Goal: Transaction & Acquisition: Purchase product/service

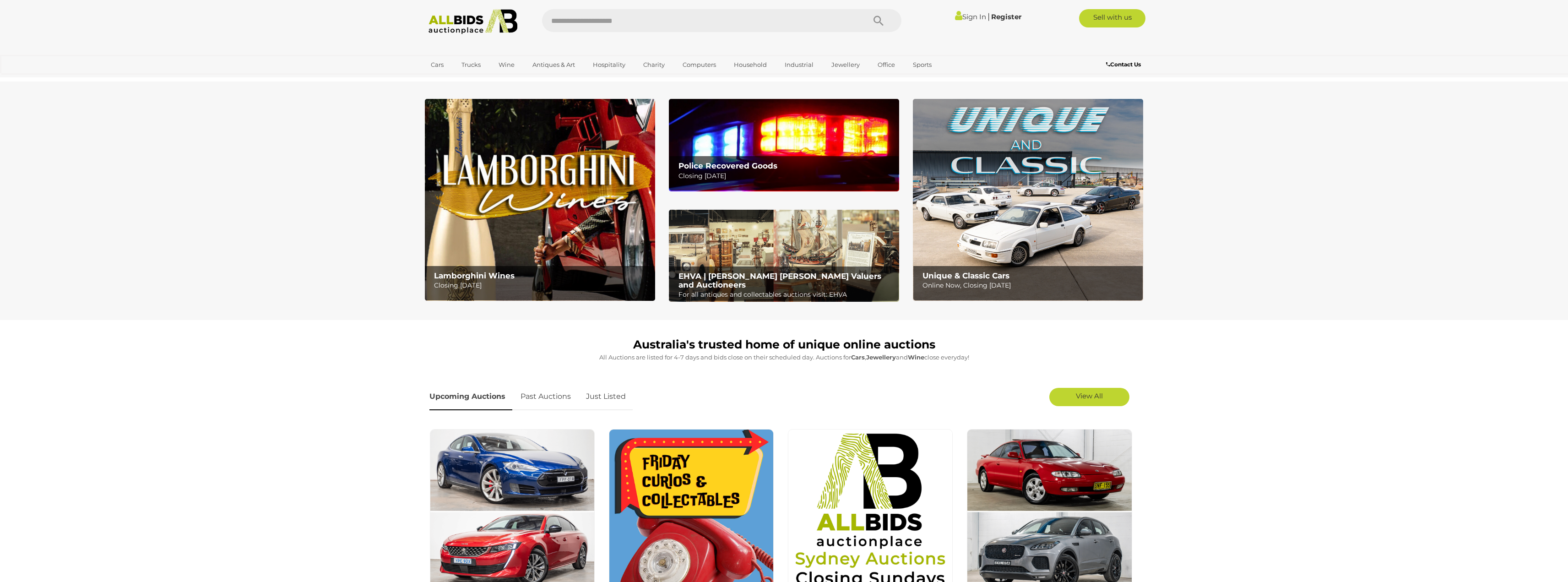
click at [738, 147] on img at bounding box center [784, 144] width 230 height 92
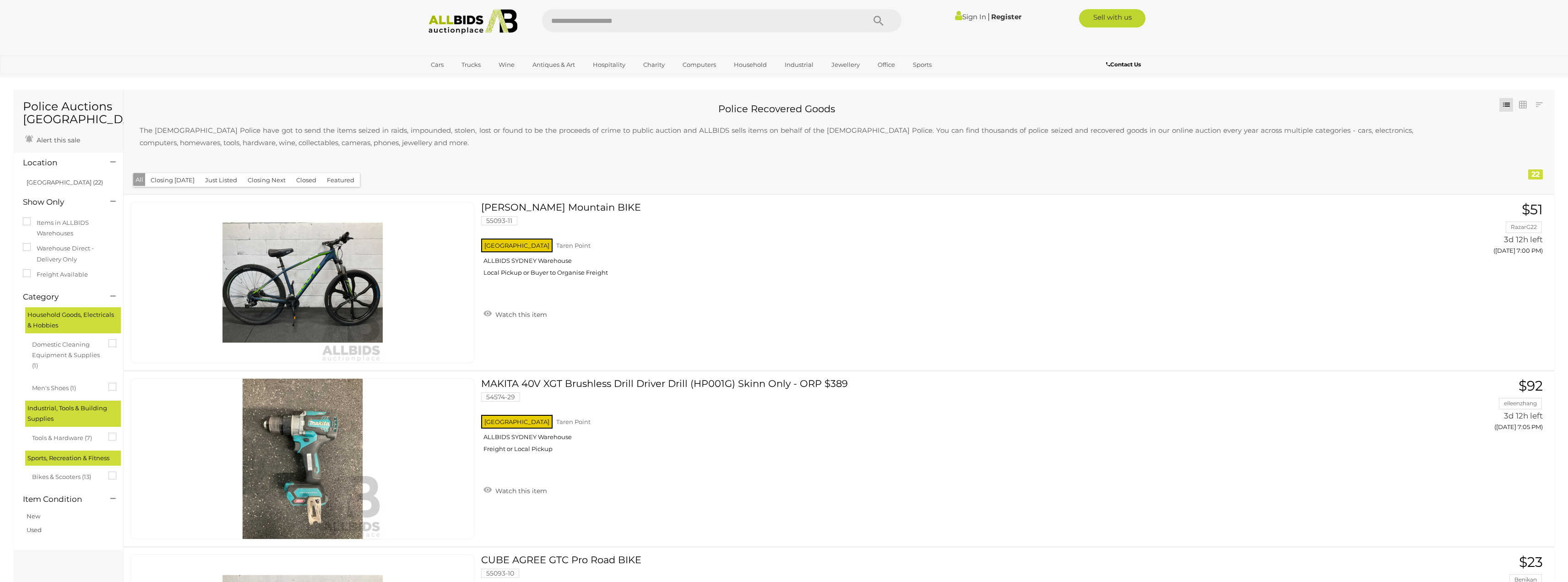
click at [492, 19] on img at bounding box center [473, 21] width 99 height 25
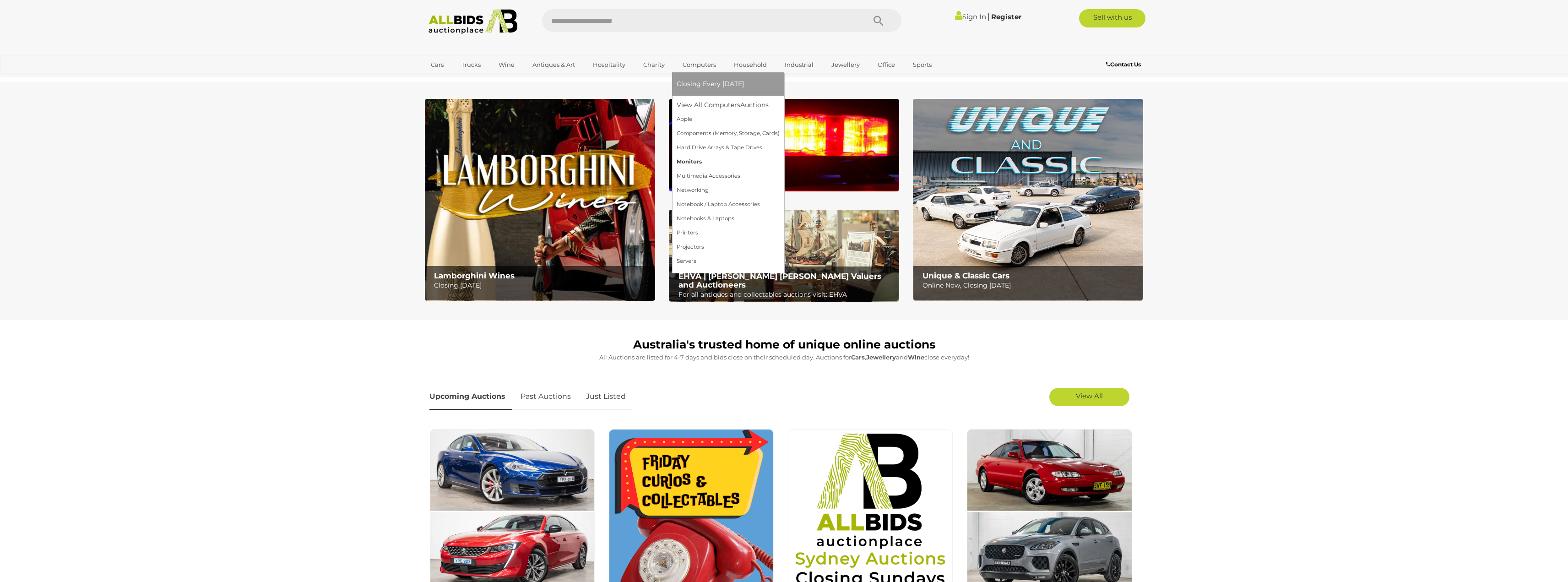
click at [719, 158] on link "Monitors" at bounding box center [728, 161] width 103 height 14
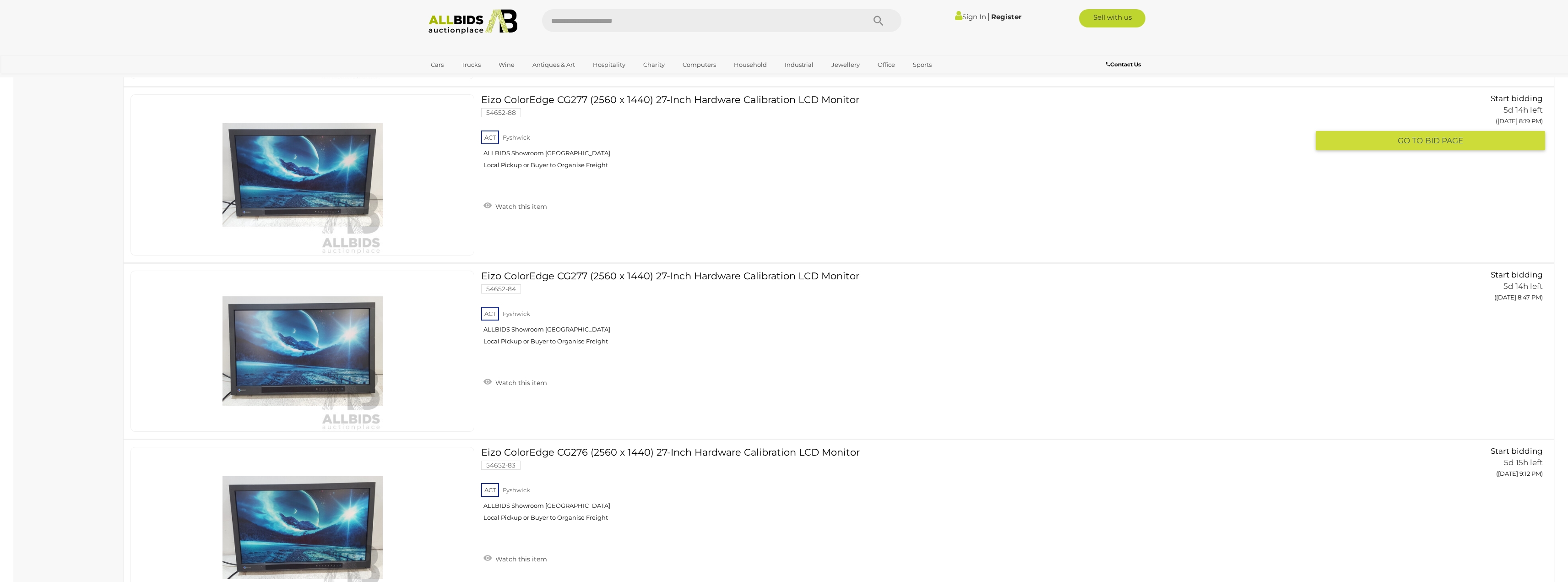
scroll to position [732, 0]
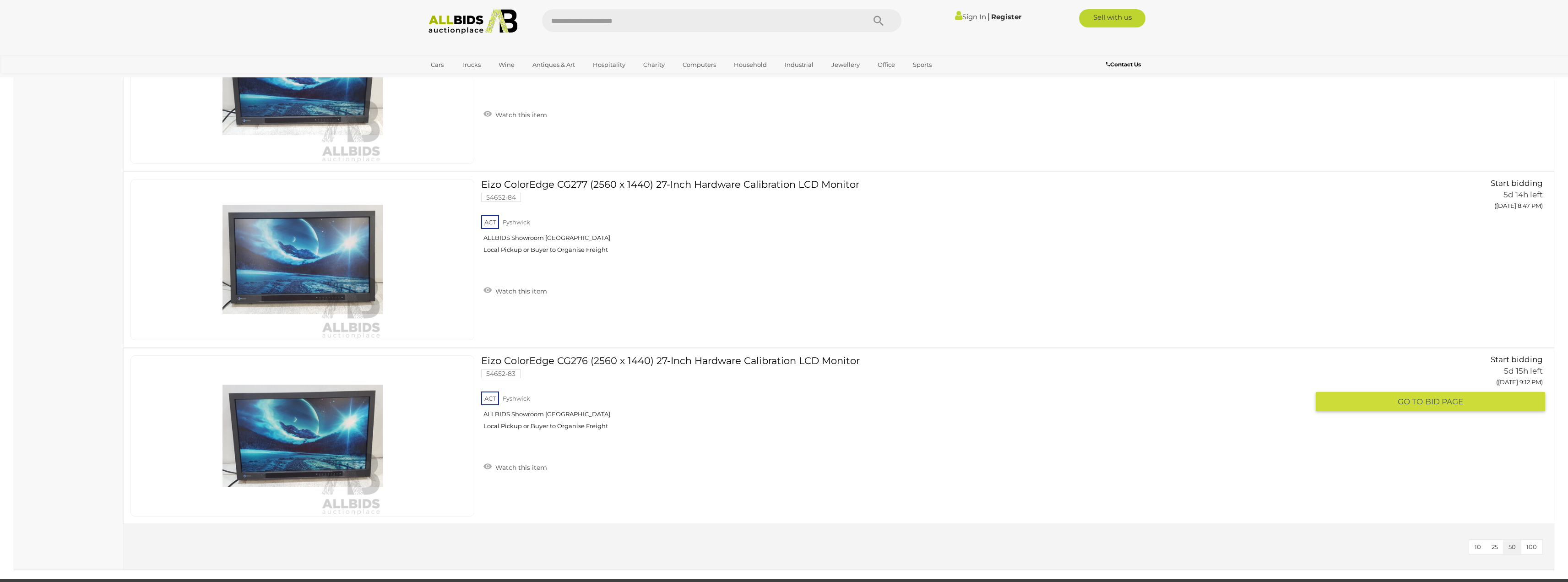
click at [590, 360] on link "Eizo ColorEdge CG276 (2560 x 1440) 27-Inch Hardware Calibration LCD Monitor 546…" at bounding box center [898, 396] width 821 height 82
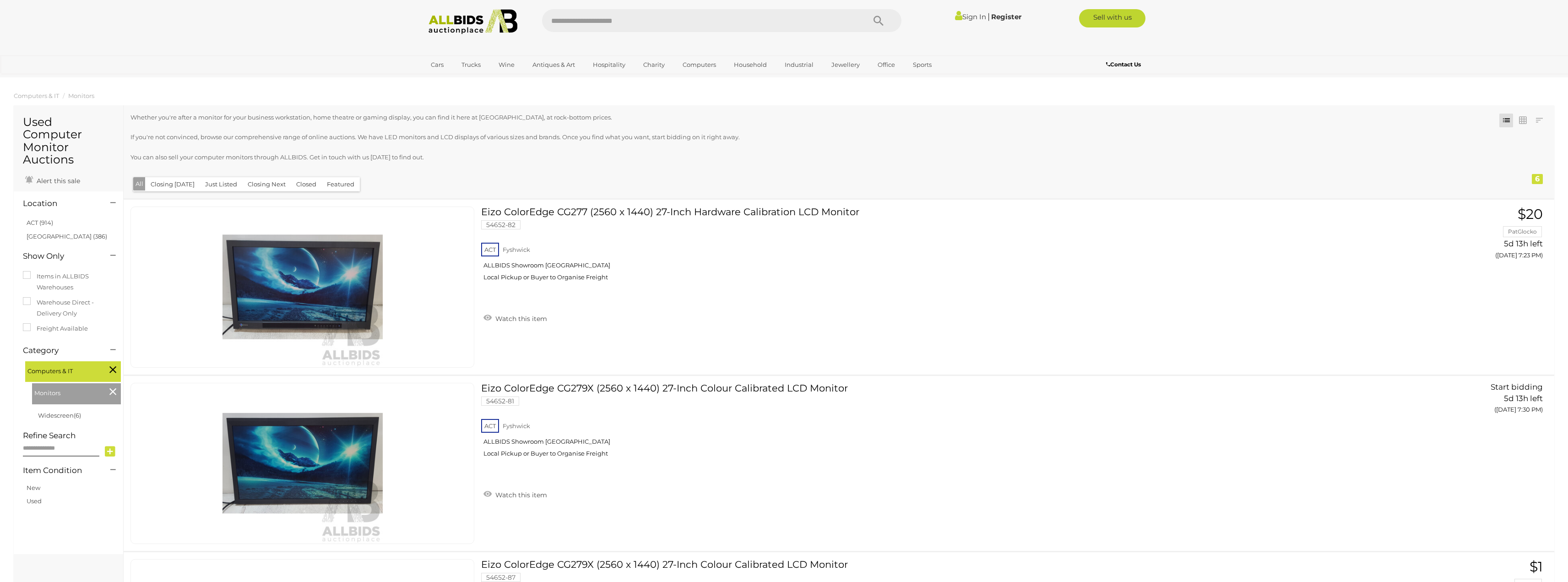
scroll to position [1033, 0]
